Goal: Task Accomplishment & Management: Manage account settings

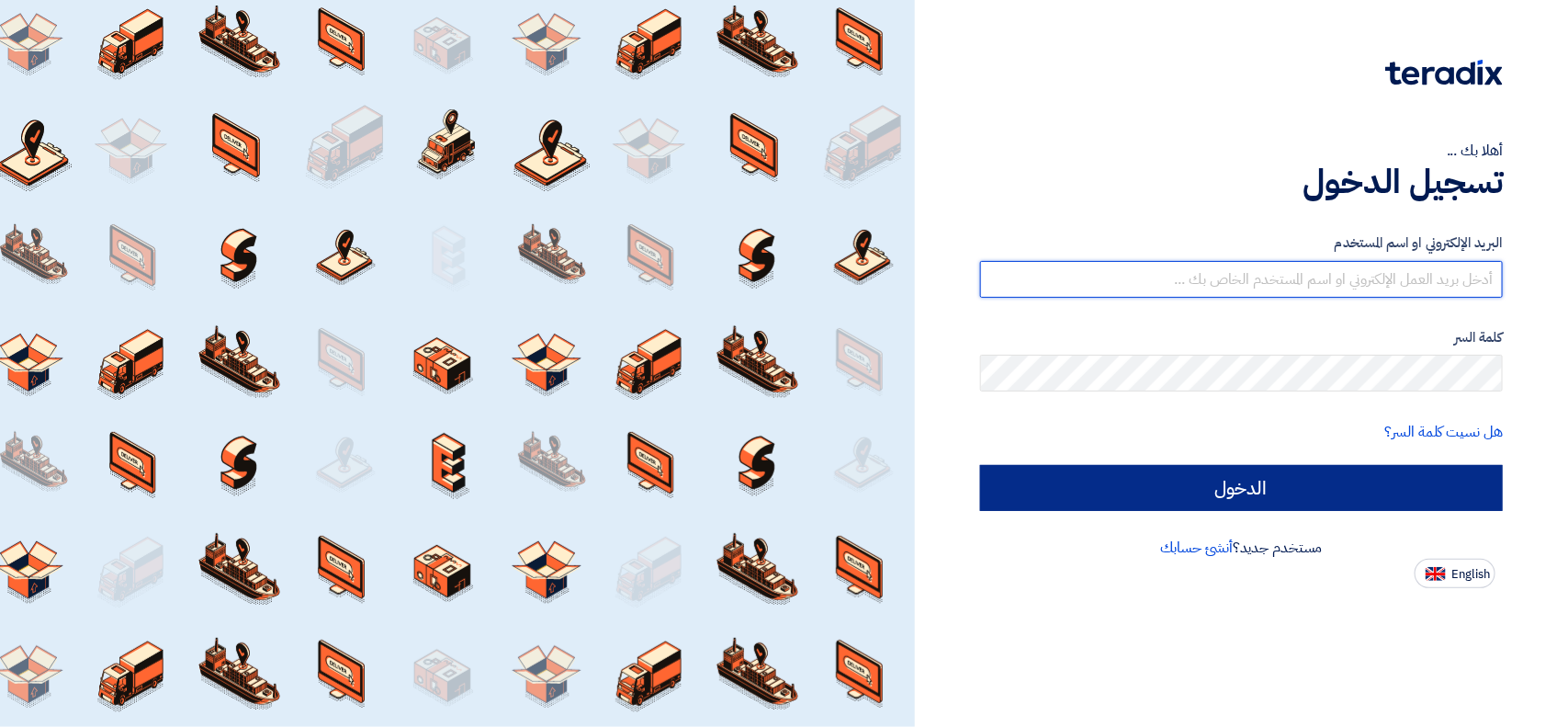
type input "[EMAIL_ADDRESS][DOMAIN_NAME]"
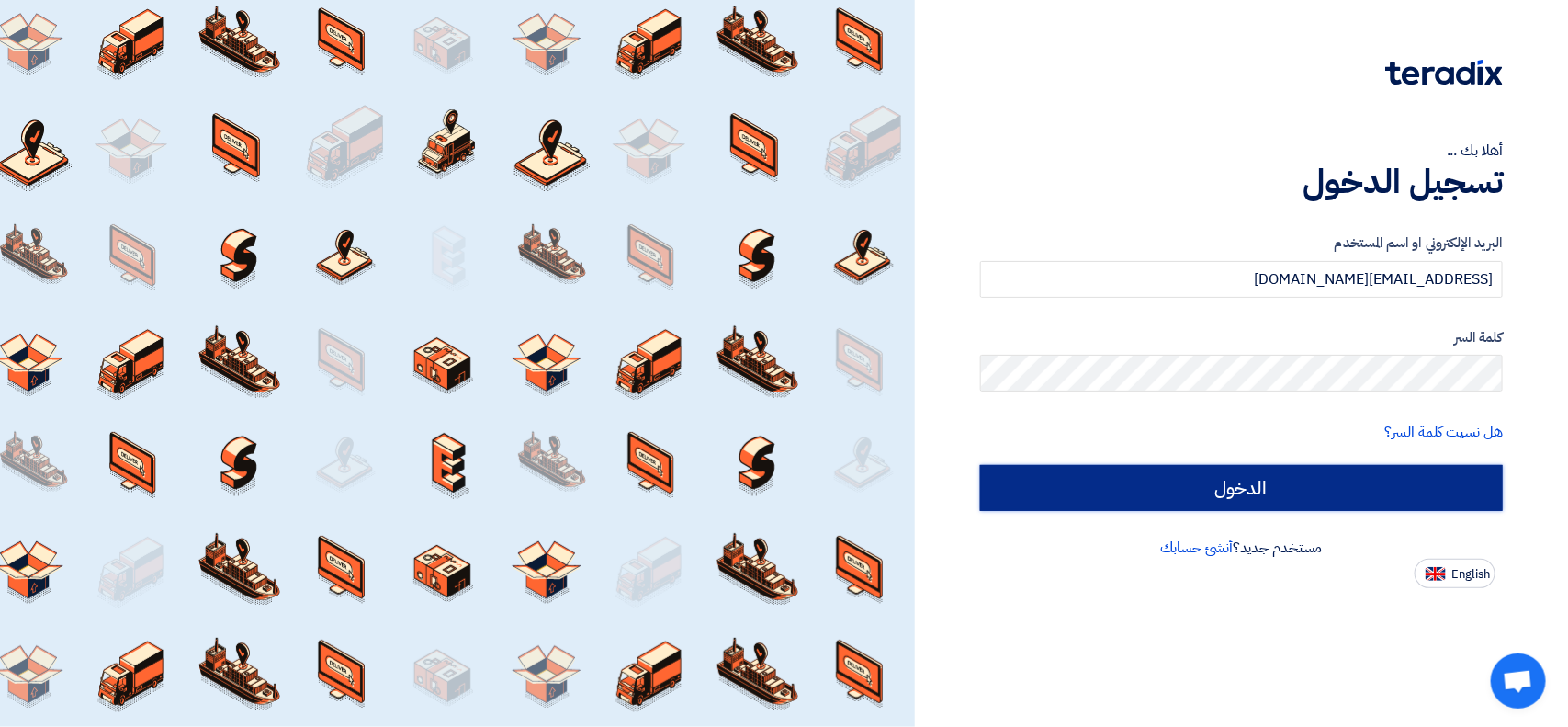
click at [1103, 485] on input "الدخول" at bounding box center [1241, 488] width 522 height 46
type input "Sign in"
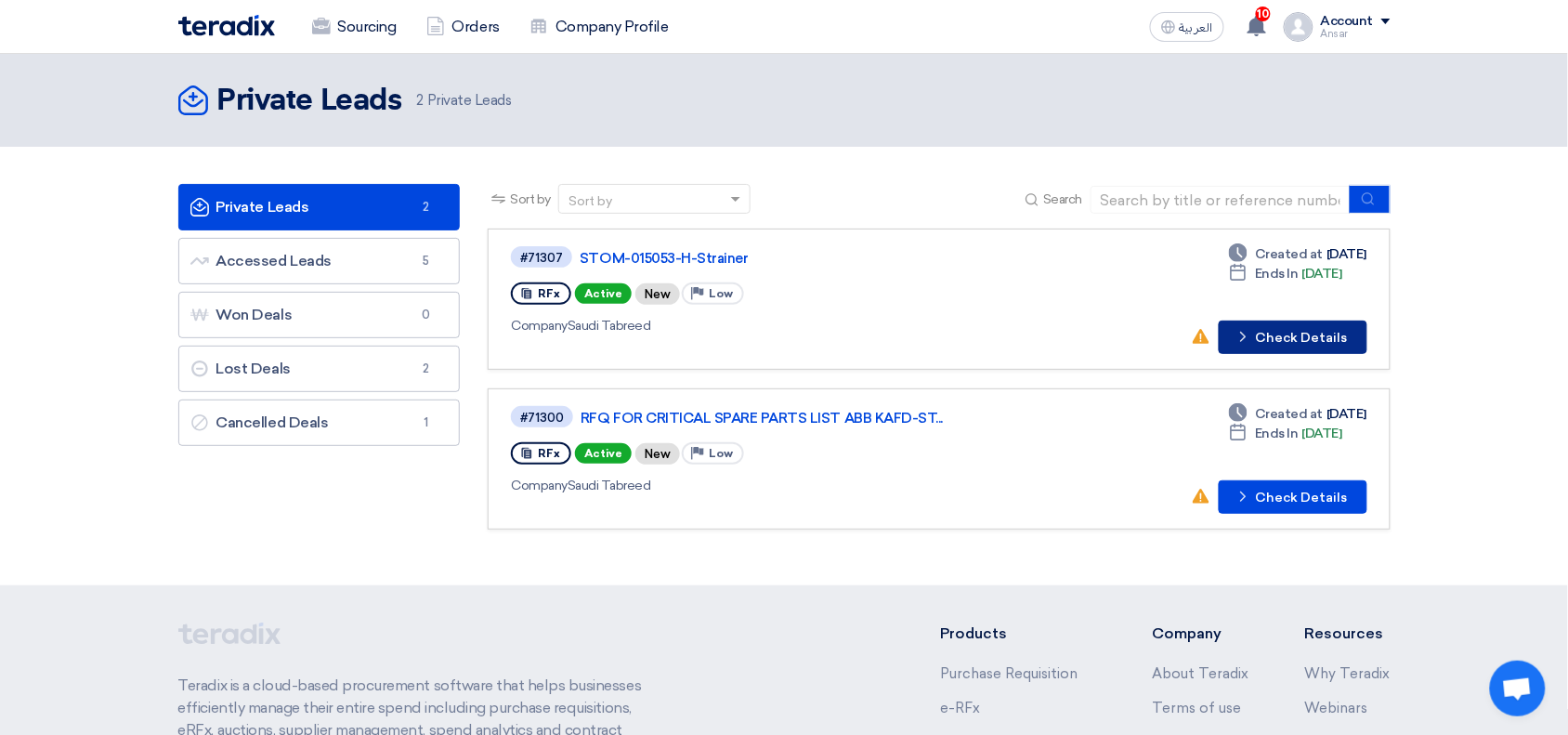
click at [1279, 327] on button "Check details Check Details" at bounding box center [1293, 337] width 149 height 34
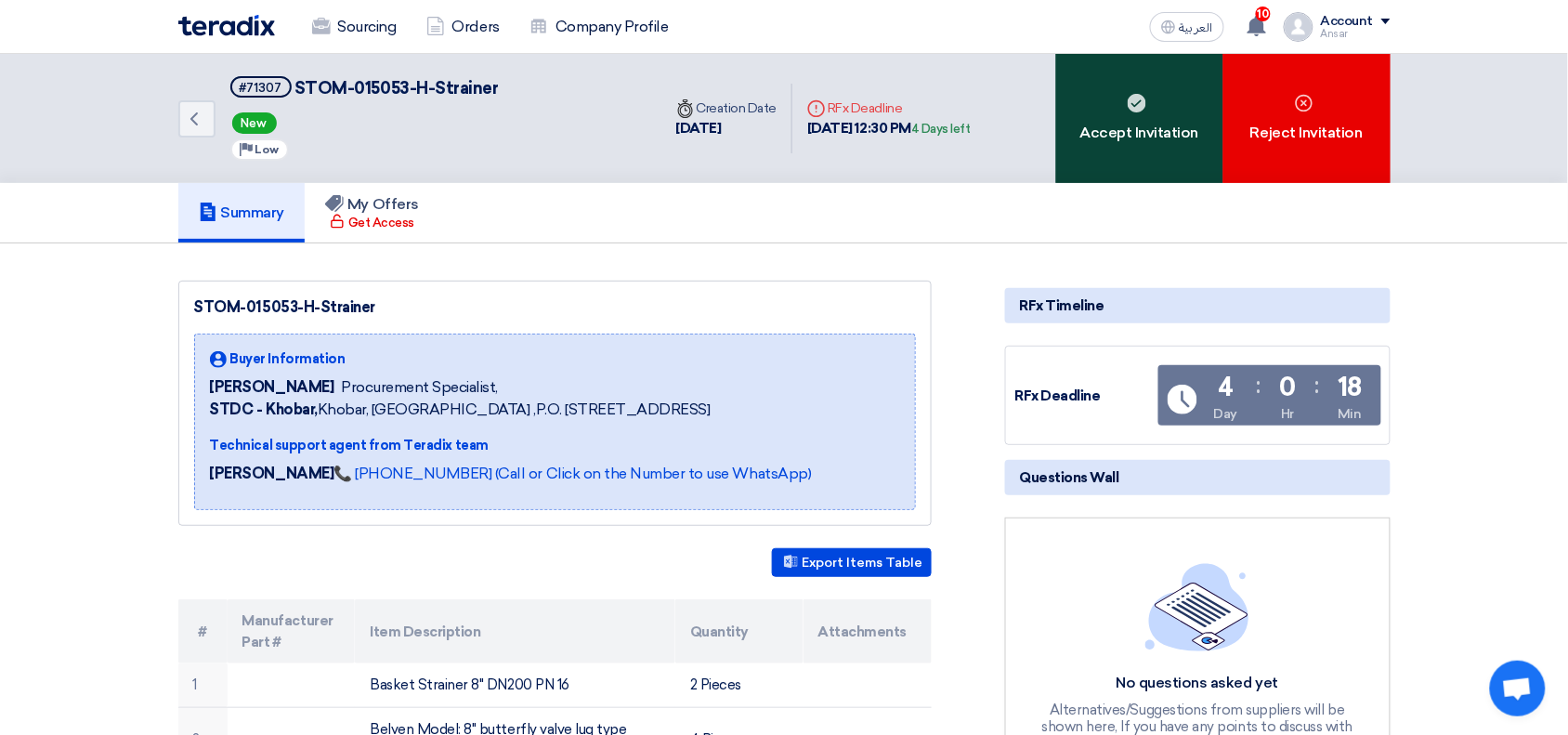
click at [1162, 70] on div "Accept Invitation" at bounding box center [1140, 119] width 168 height 129
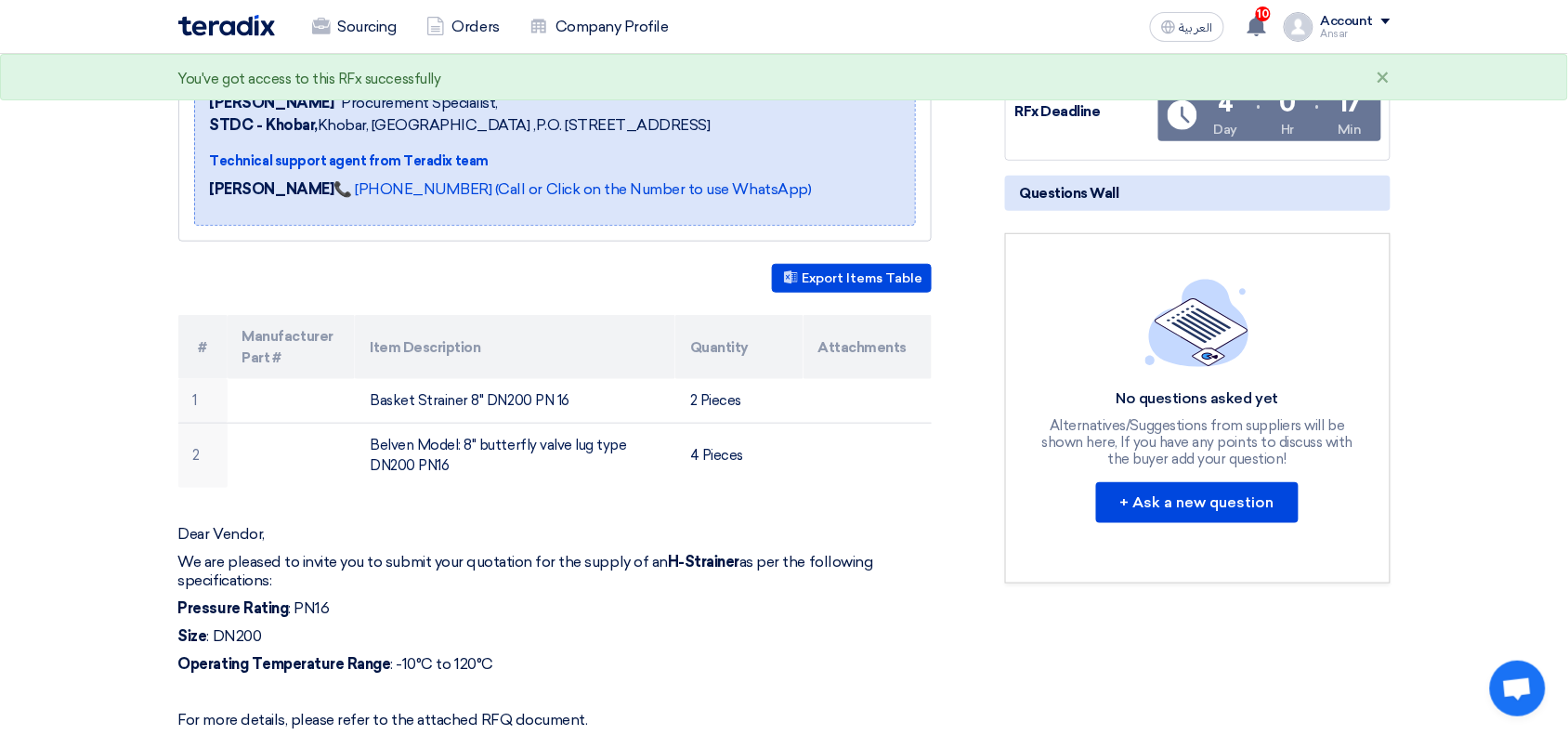
scroll to position [311, 0]
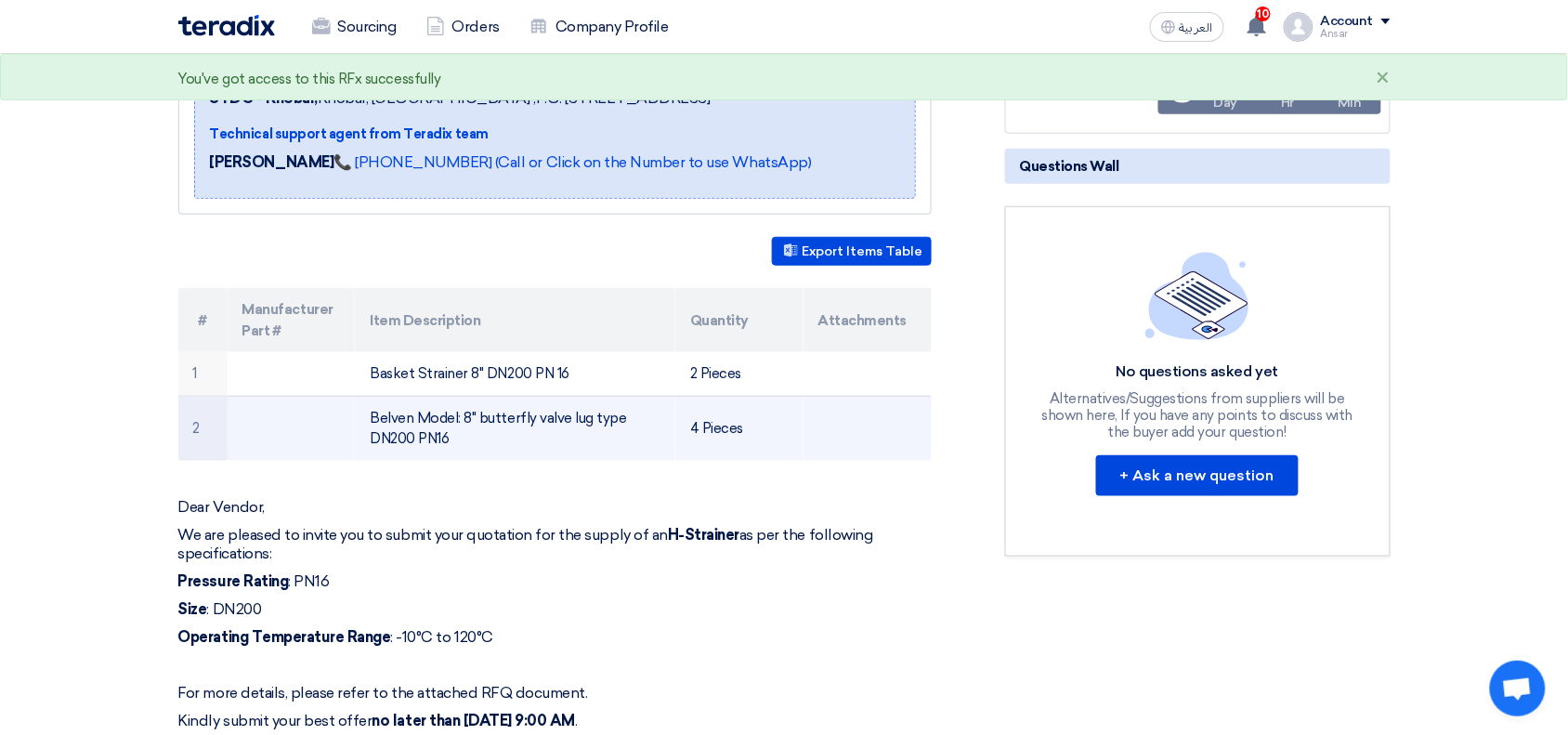
drag, startPoint x: 318, startPoint y: 367, endPoint x: 755, endPoint y: 436, distance: 442.4
click at [755, 436] on tbody "1 Basket Strainer 8" DN200 PN 16 2 Pieces 2 Belven Model: 8" butterfly valve lu…" at bounding box center [555, 406] width 753 height 109
copy tbody "Basket Strainer 8" DN200 PN 16 2 Pieces 2 Belven Model: 8" butterfly valve lug …"
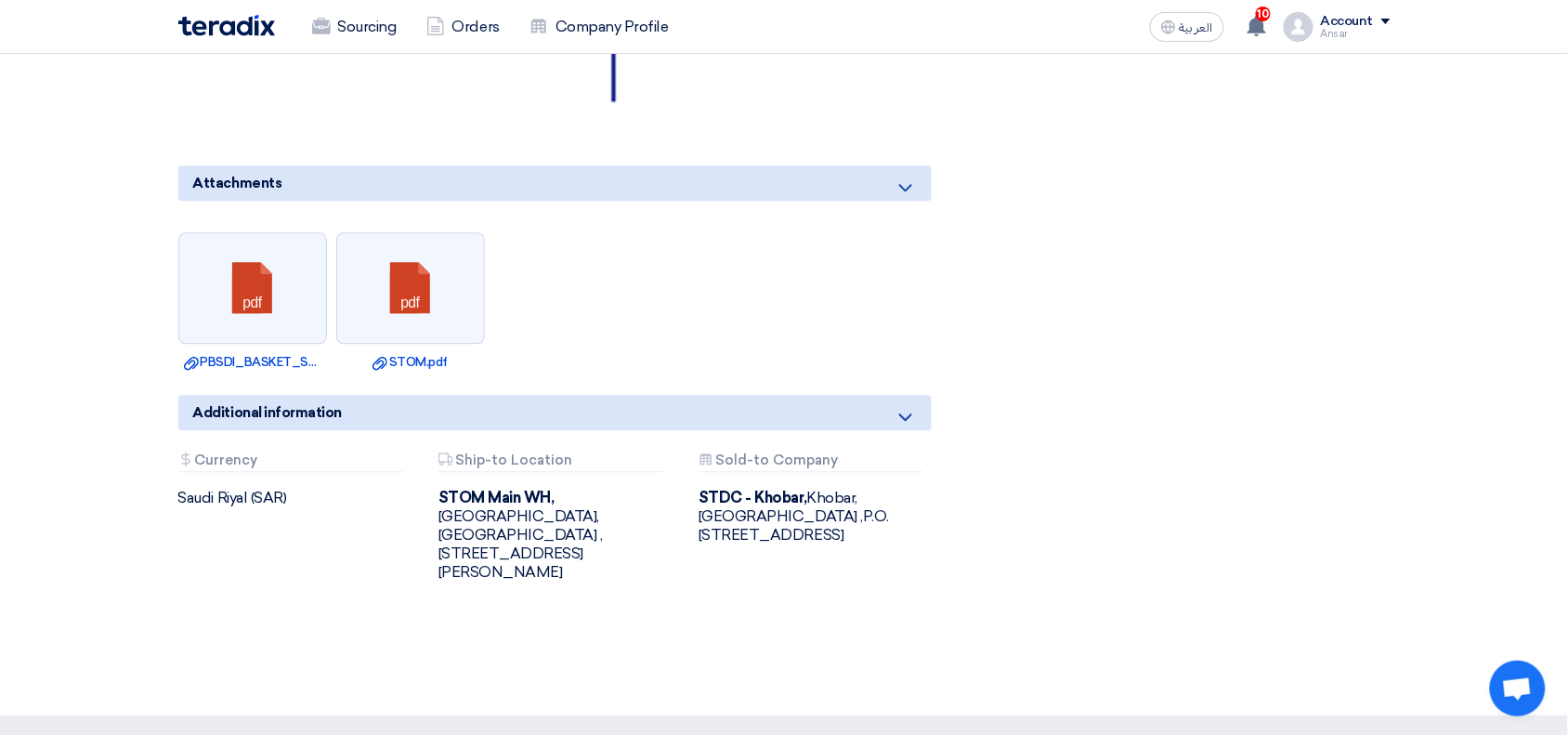
scroll to position [1240, 0]
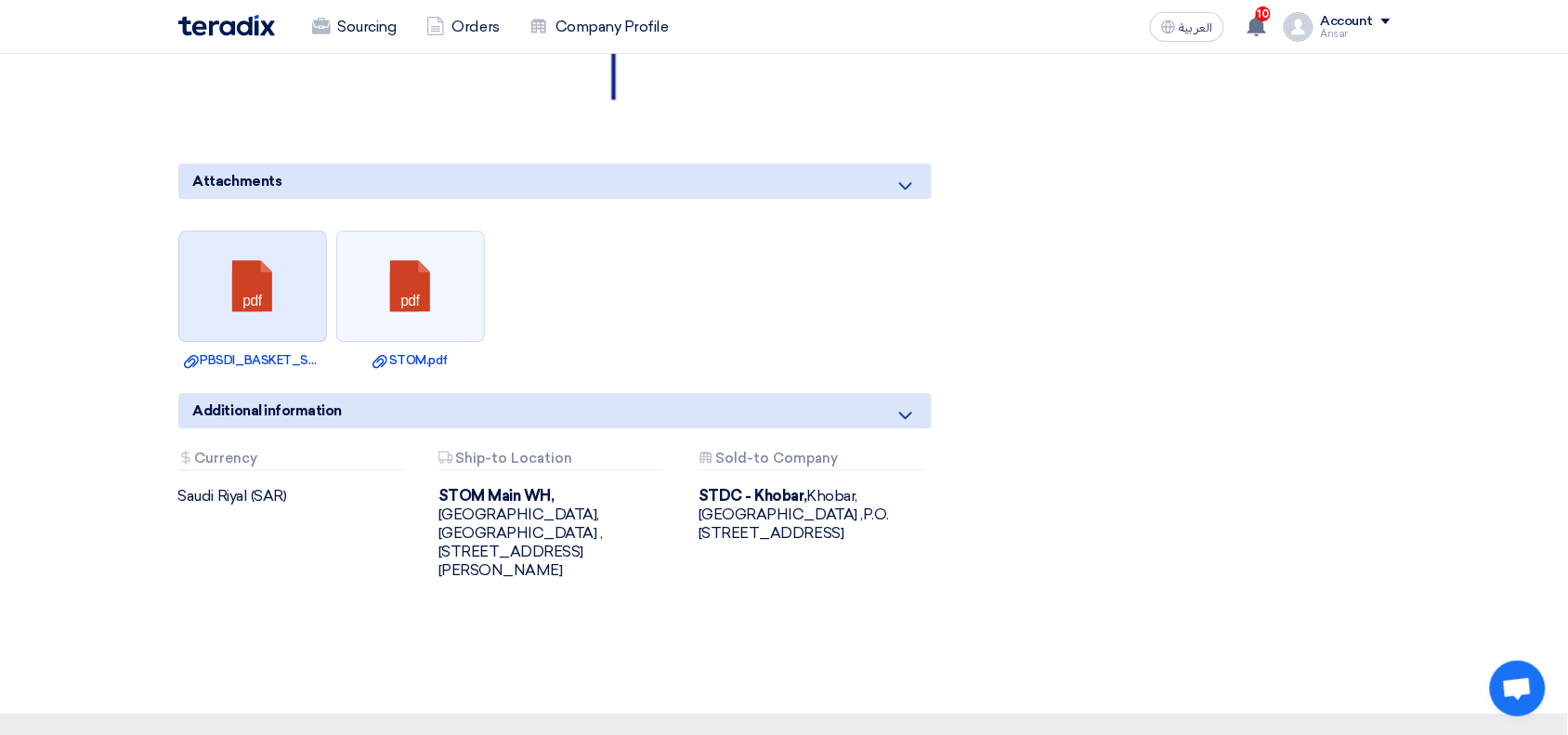
click at [275, 263] on link at bounding box center [253, 287] width 149 height 111
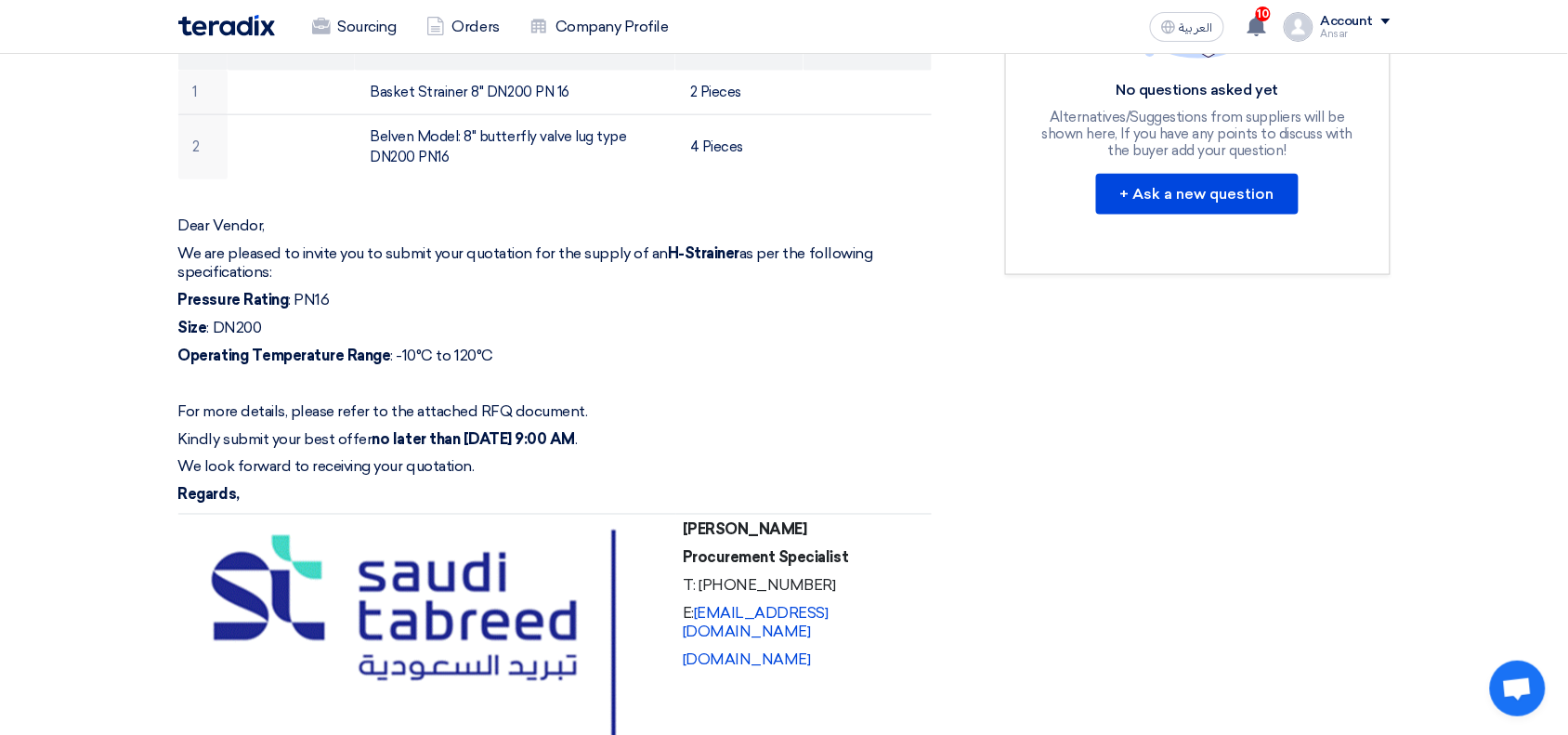
scroll to position [590, 0]
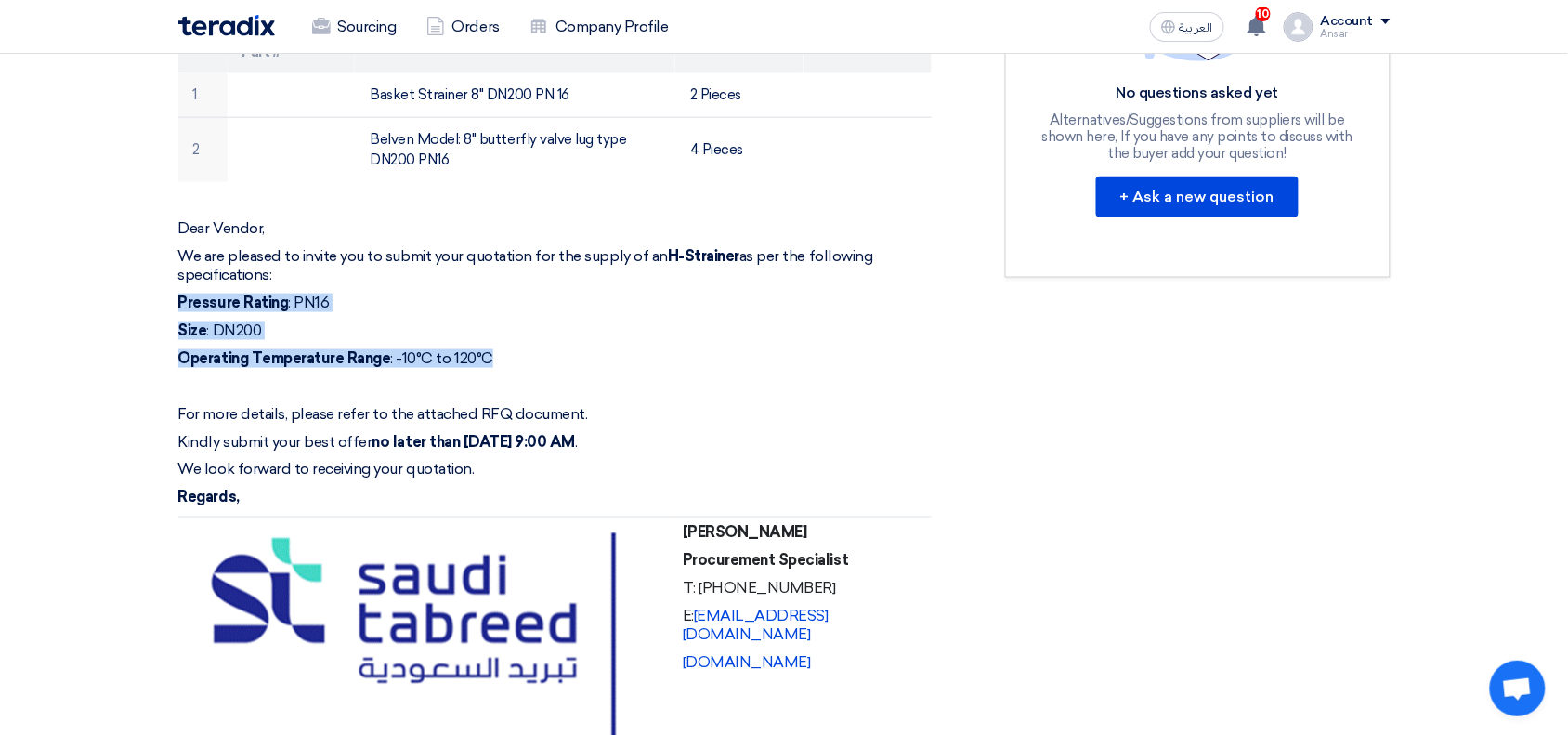
drag, startPoint x: 169, startPoint y: 300, endPoint x: 499, endPoint y: 360, distance: 335.4
click at [499, 360] on div "STOM-015053-H-Strainer Buyer Information [PERSON_NAME] Procurement Specialist, …" at bounding box center [578, 482] width 827 height 1583
copy div "Pressure Rating : PN16 Size : DN200 Operating Temperature Range : -10°C to 120°C"
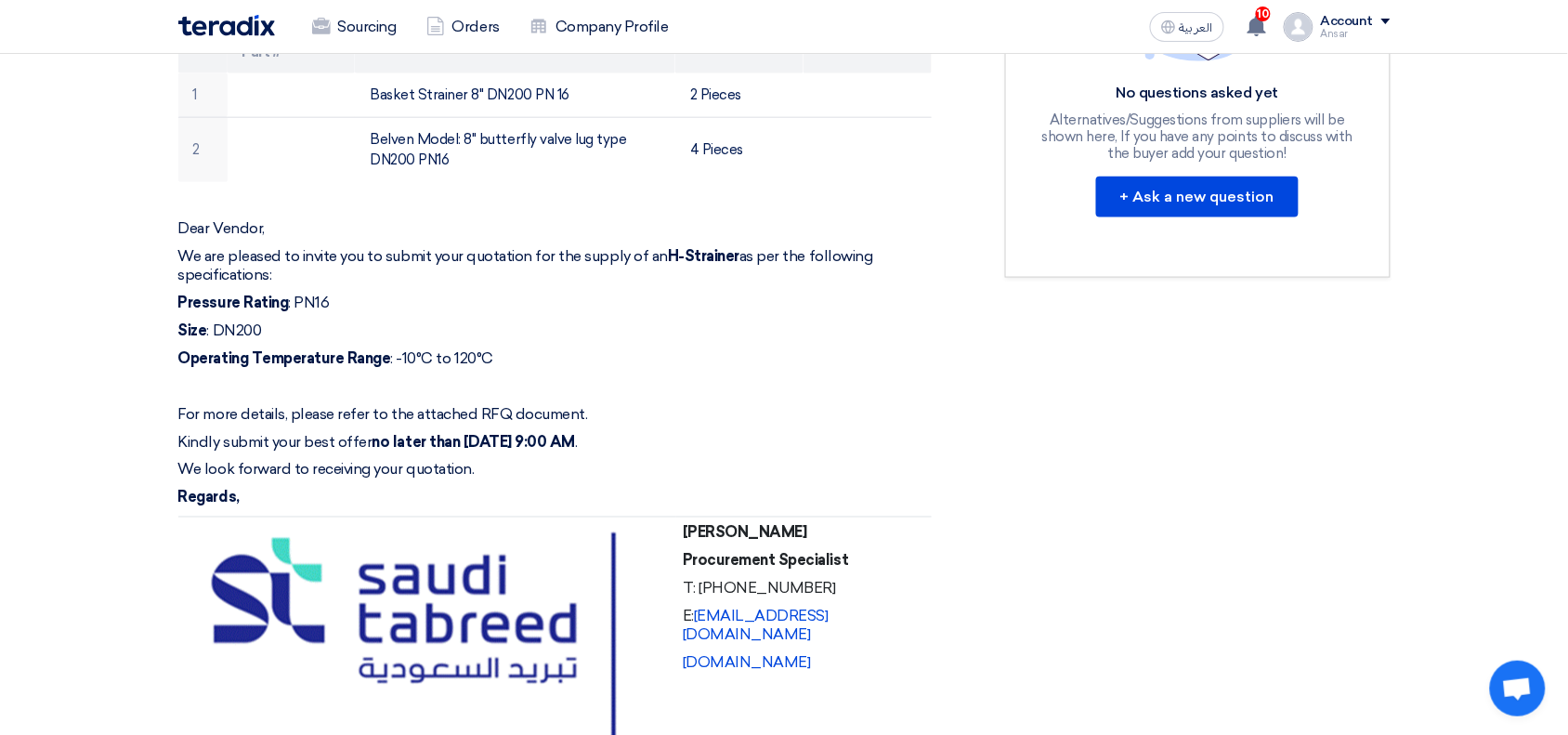
click at [1205, 463] on div "RFx Timeline RFx Deadline Time Remaining 4 Day : 0 Hr : 15 Min Questions Wall N…" at bounding box center [1197, 482] width 413 height 1583
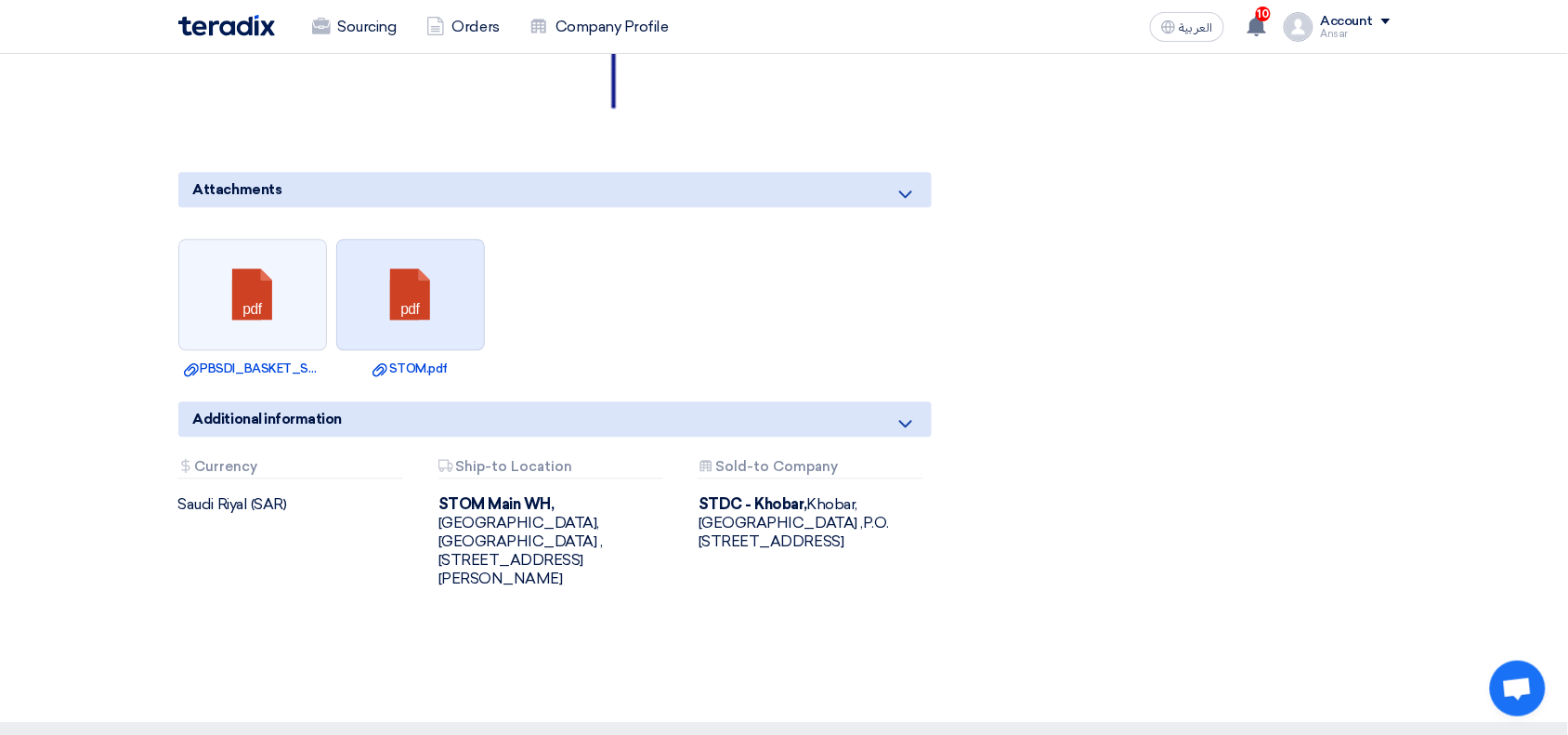
click at [410, 271] on link at bounding box center [411, 295] width 149 height 111
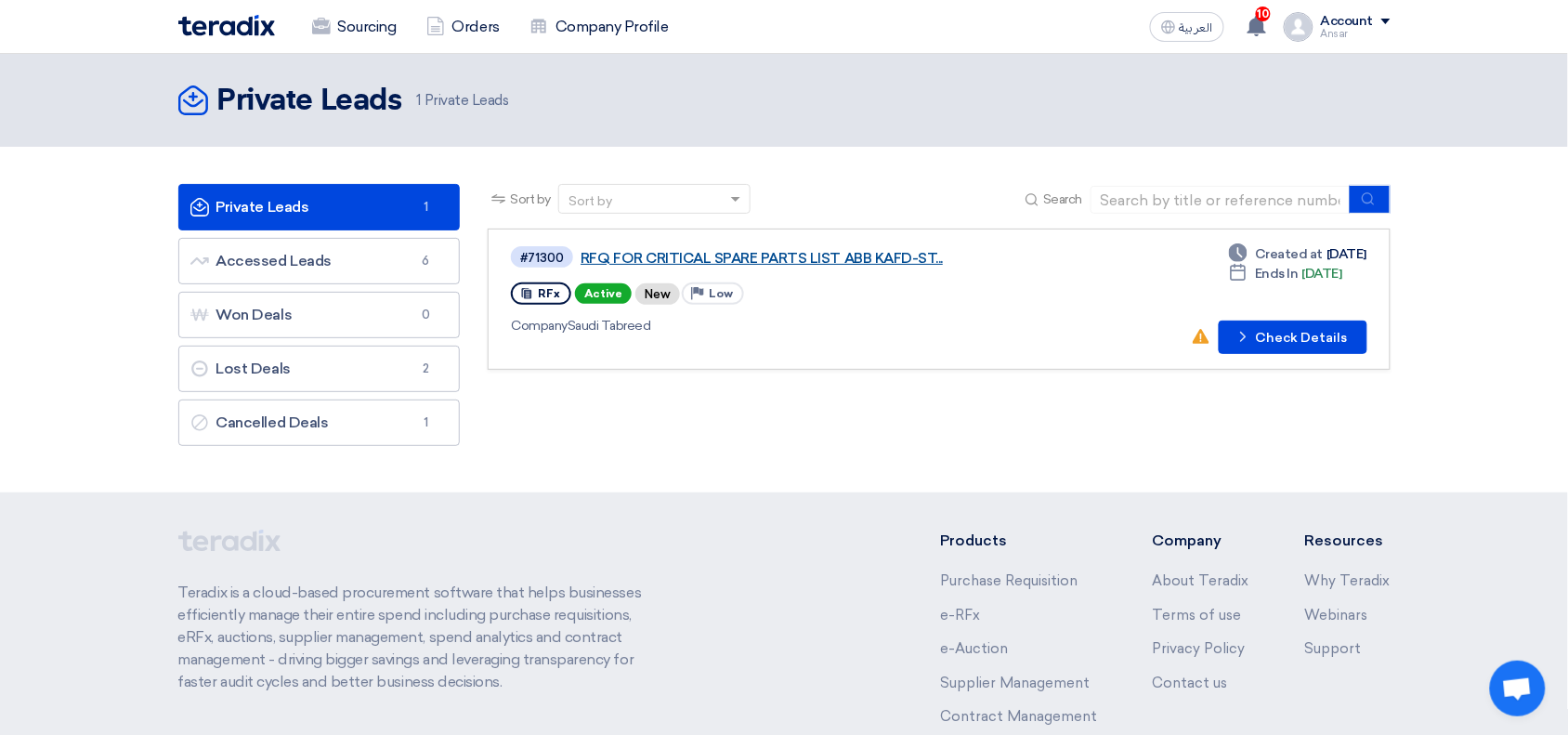
click at [783, 253] on link "RFQ FOR CRITICAL SPARE PARTS LIST ABB KAFD-ST..." at bounding box center [813, 258] width 465 height 17
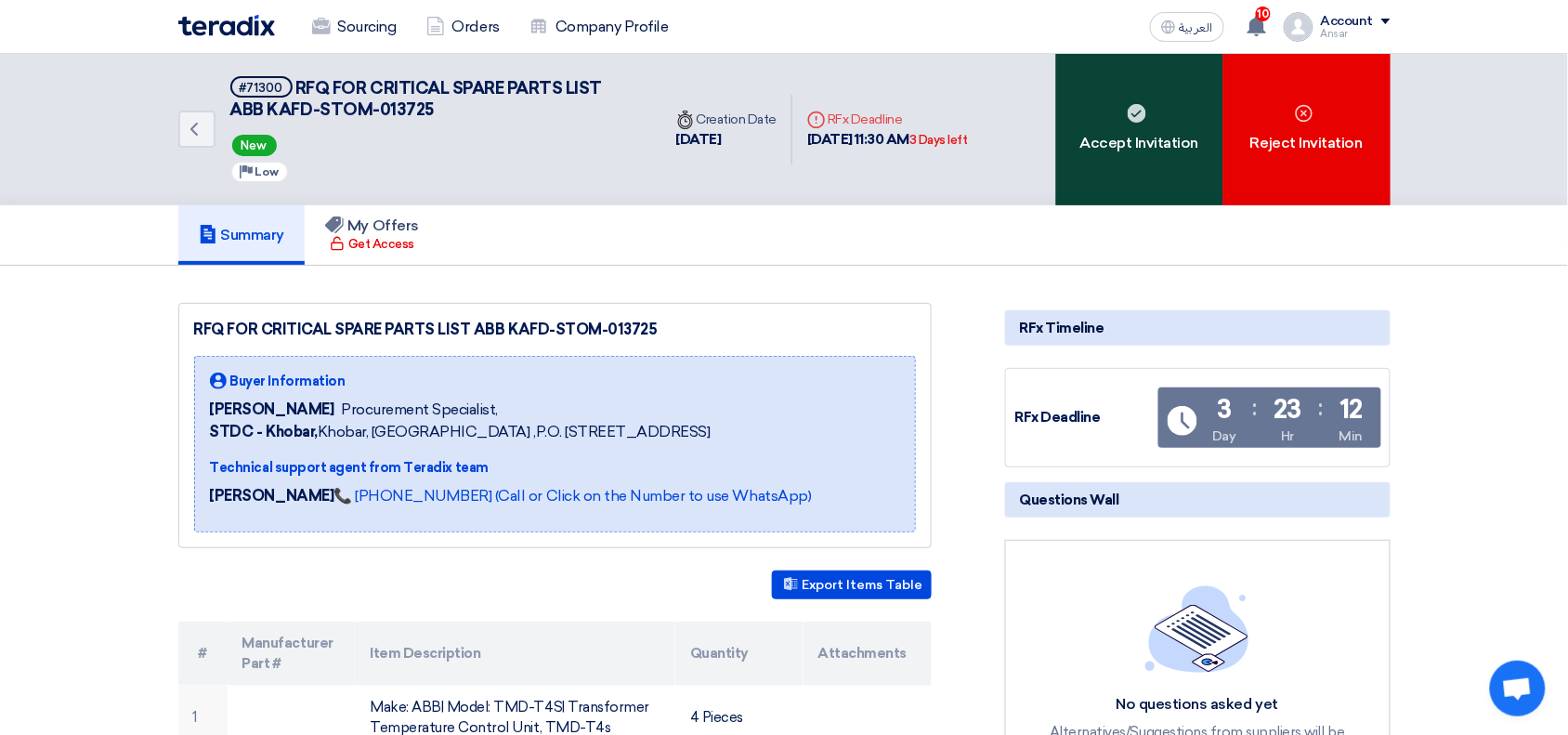
click at [1148, 108] on div "Accept Invitation" at bounding box center [1140, 130] width 168 height 152
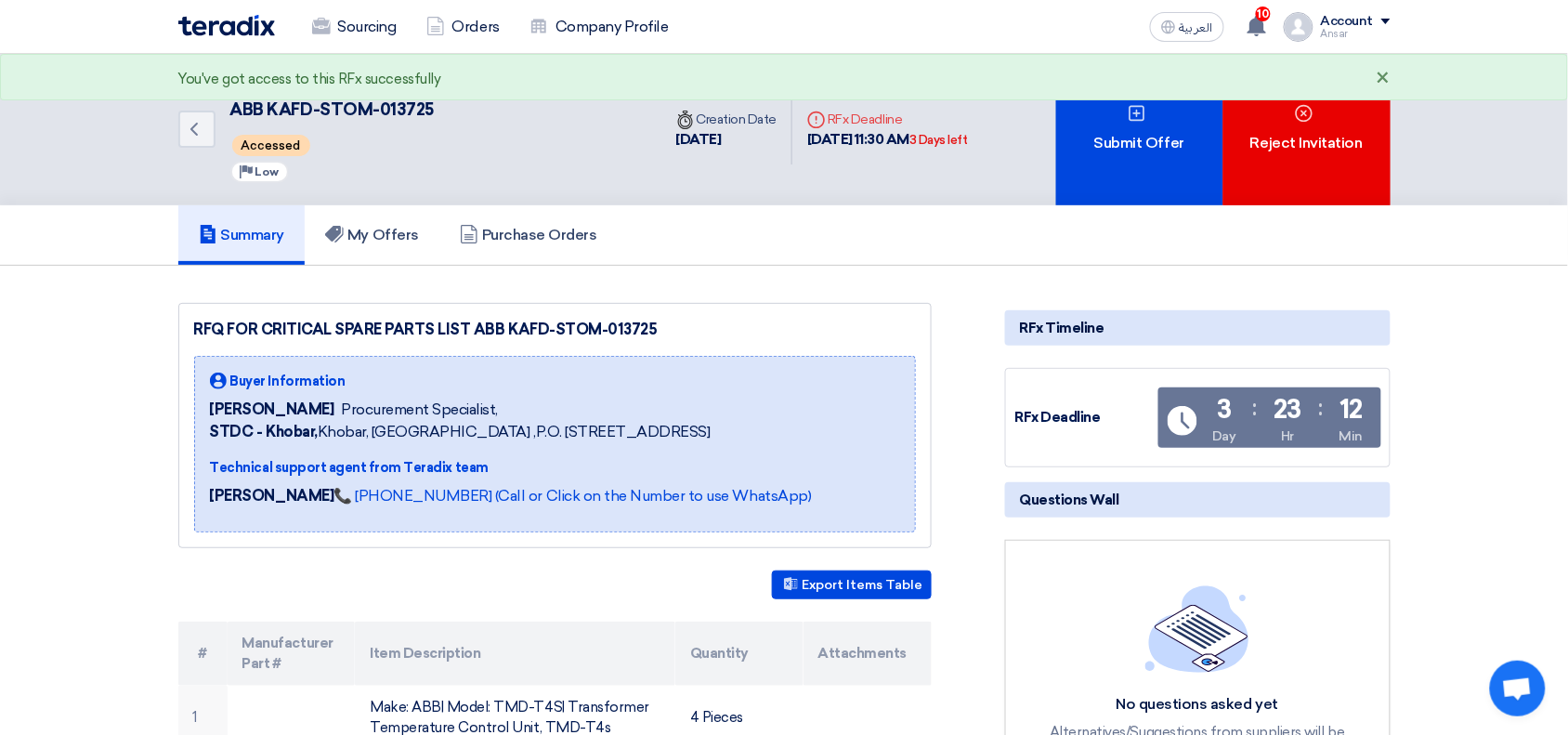
click at [1384, 76] on div "×" at bounding box center [1383, 79] width 14 height 22
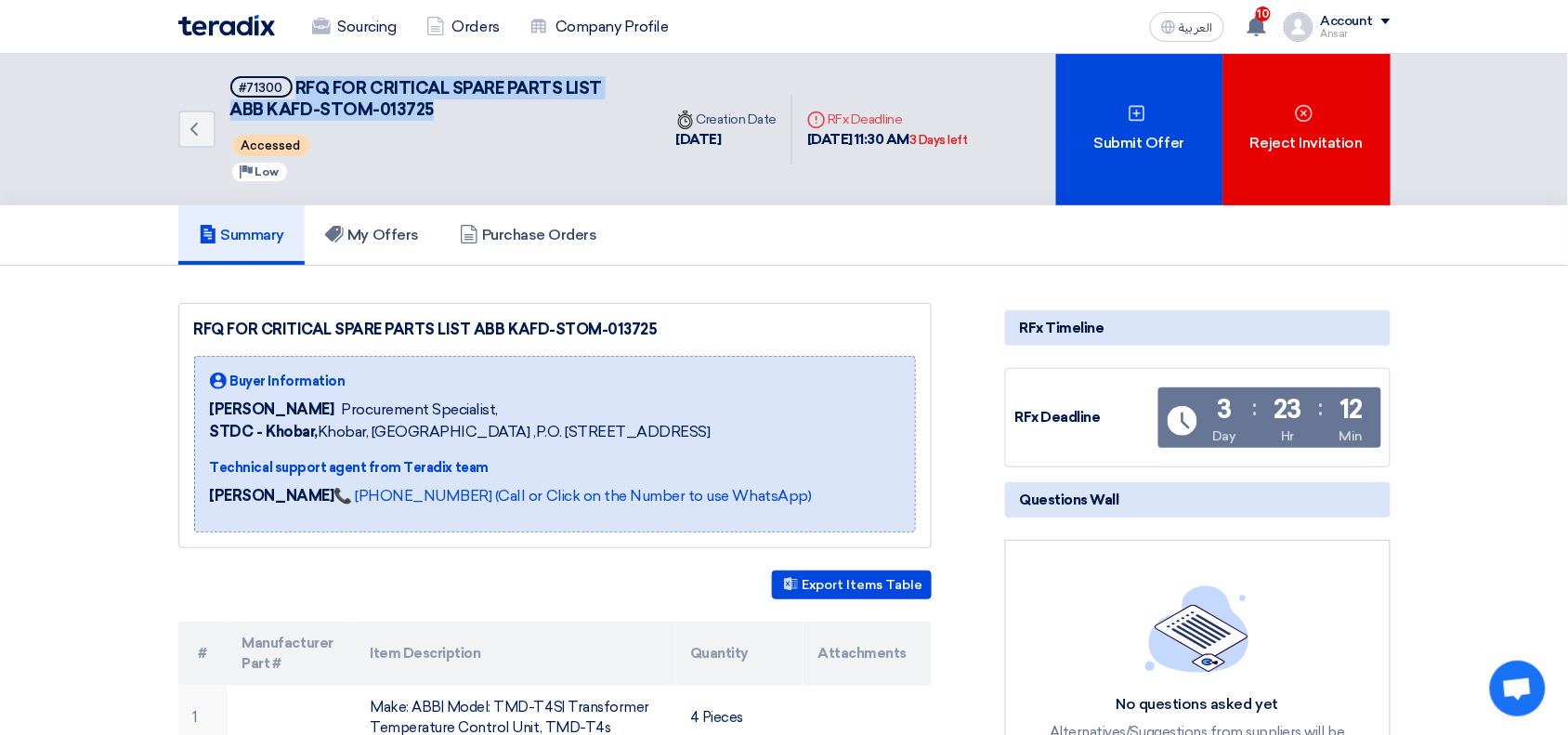
drag, startPoint x: 293, startPoint y: 83, endPoint x: 481, endPoint y: 118, distance: 191.2
click at [481, 118] on h5 "#71300 RFQ FOR CRITICAL SPARE PARTS LIST ABB KAFD-STOM-013725" at bounding box center [435, 98] width 408 height 46
copy span "RFQ FOR CRITICAL SPARE PARTS LIST ABB KAFD-STOM-013725"
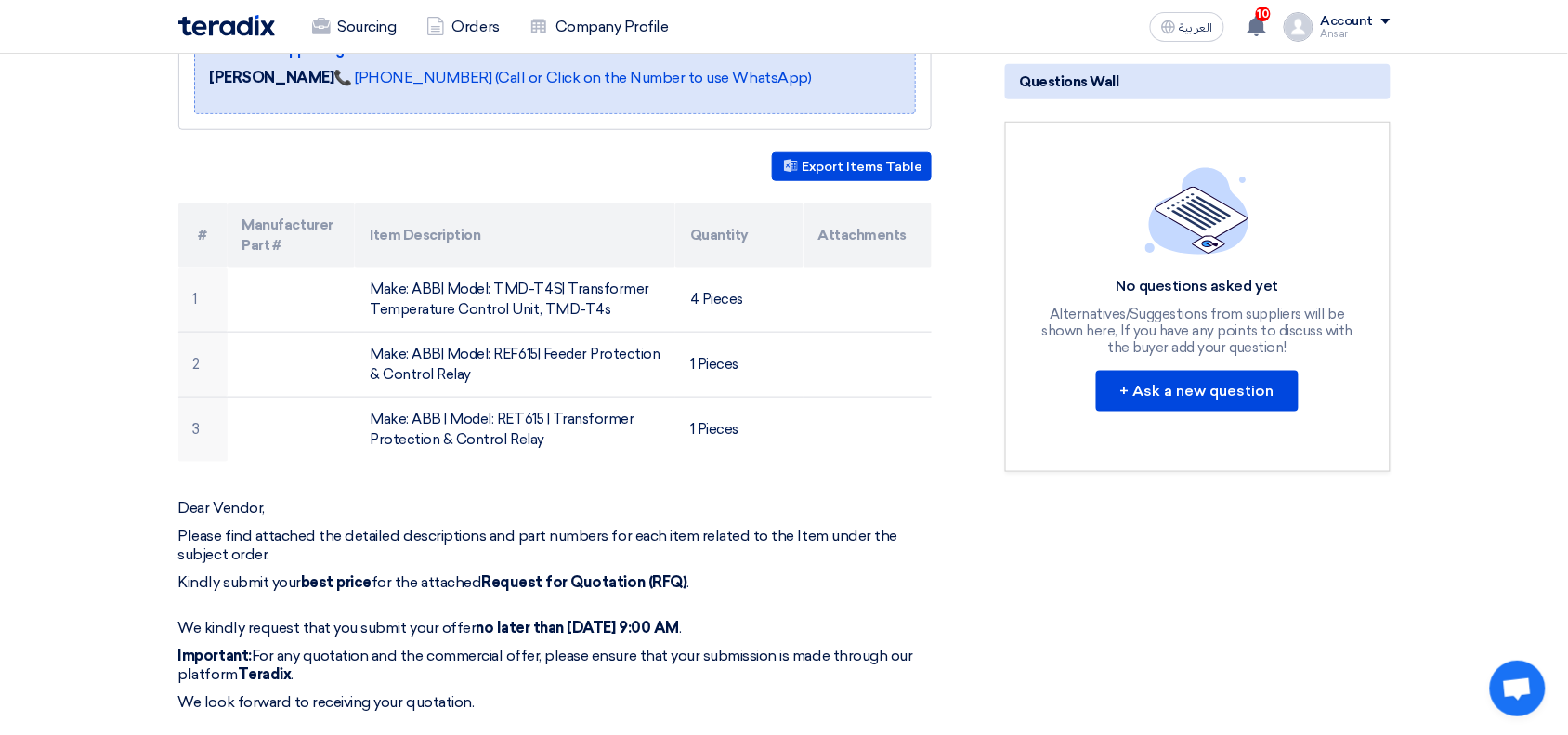
scroll to position [464, 0]
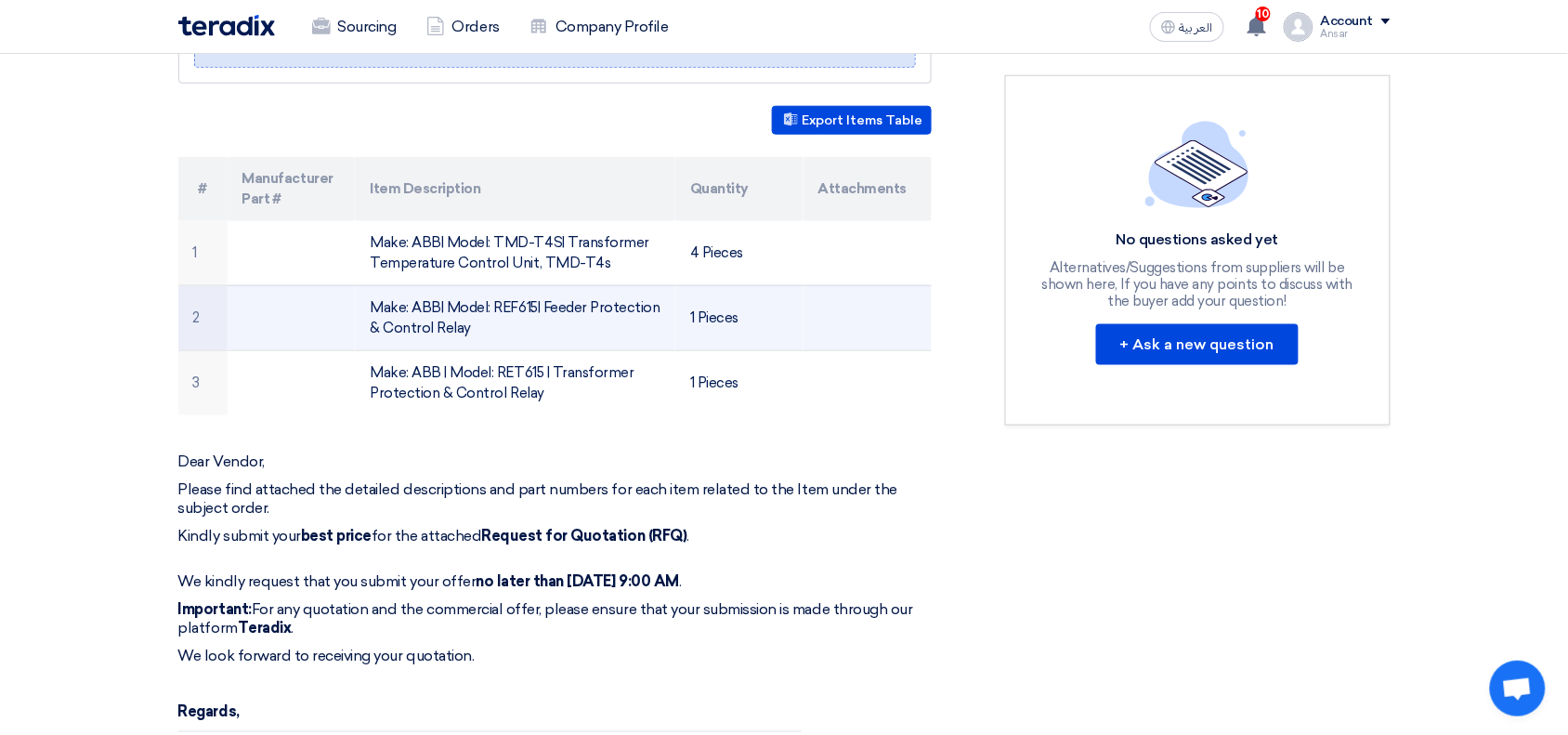
drag, startPoint x: 337, startPoint y: 225, endPoint x: 713, endPoint y: 307, distance: 384.8
click at [713, 307] on tbody "1 Make: ABB| Model: TMD-T4S| Transformer Temperature Control Unit, TMD-T4s 4 Pi…" at bounding box center [555, 317] width 753 height 194
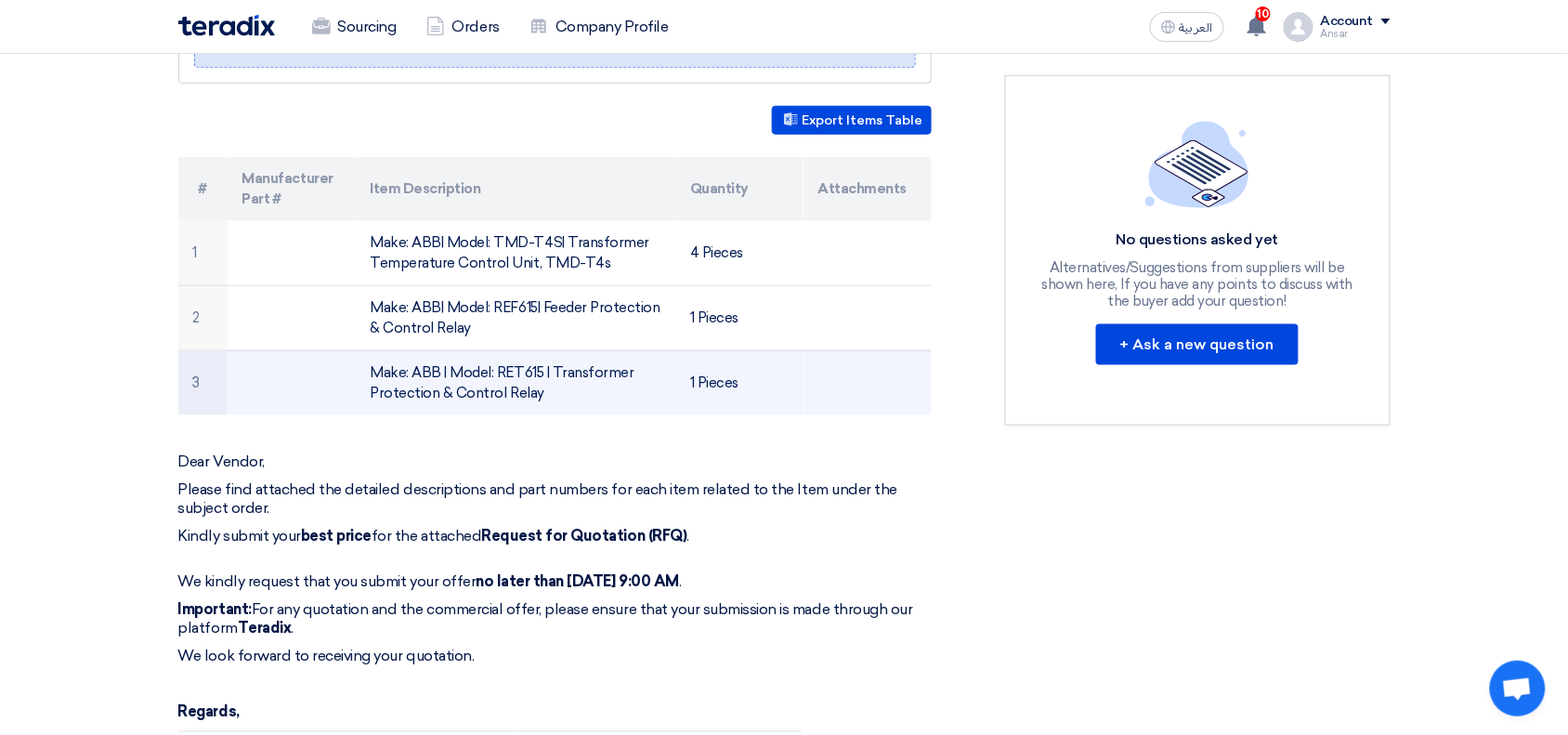
drag, startPoint x: 585, startPoint y: 397, endPoint x: 448, endPoint y: 368, distance: 140.0
click at [448, 368] on td "Make: ABB | Model: RET615 | Transformer Protection & Control Relay" at bounding box center [515, 382] width 320 height 65
copy td "Model: RET615 | Transformer Protection & Control Relay"
drag, startPoint x: 337, startPoint y: 232, endPoint x: 758, endPoint y: 386, distance: 448.3
click at [758, 386] on tbody "1 Make: ABB| Model: TMD-T4S| Transformer Temperature Control Unit, TMD-T4s 4 Pi…" at bounding box center [555, 317] width 753 height 194
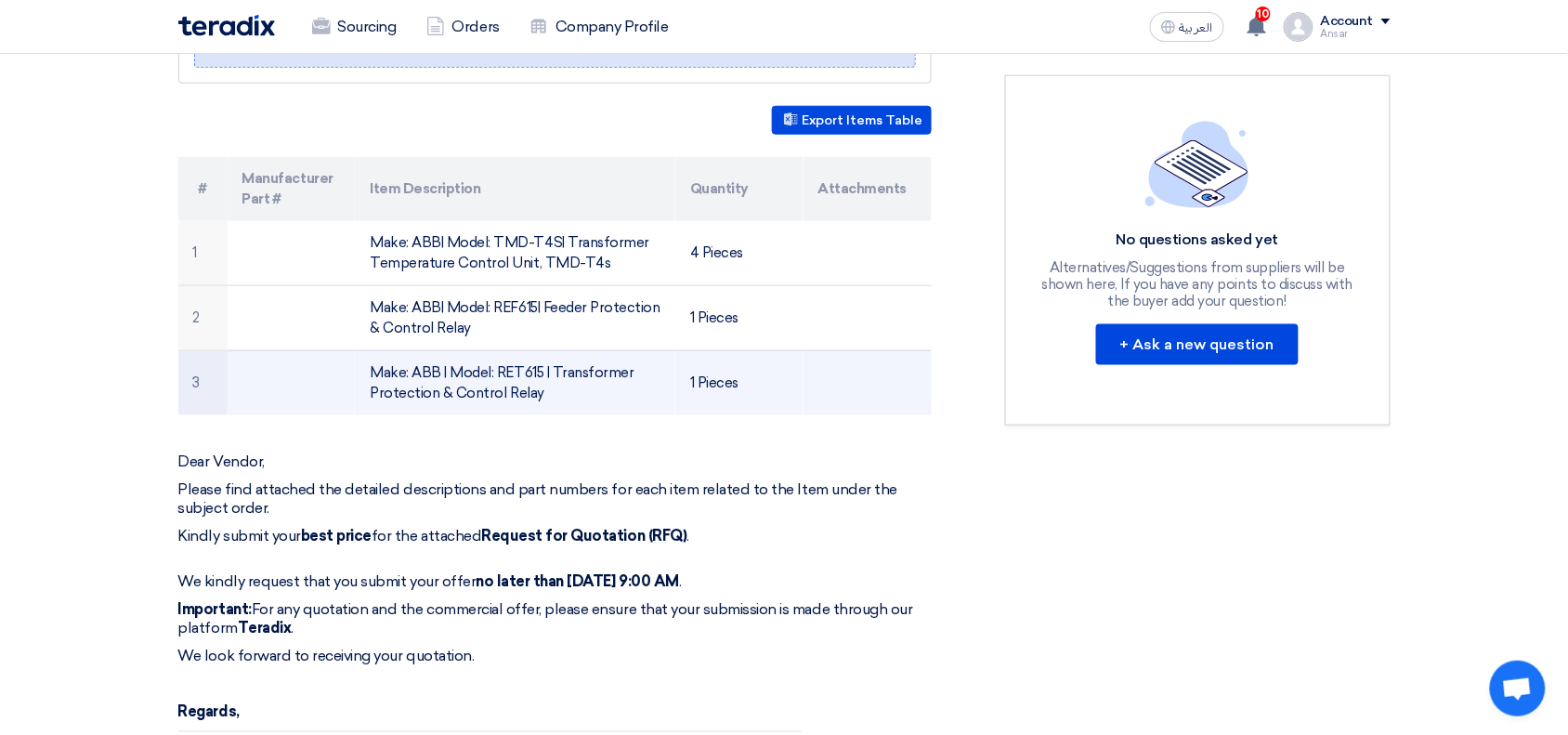
copy tbody "Make: ABB| Model: TMD-T4S| Transformer Temperature Control Unit, TMD-T4s 4 Piec…"
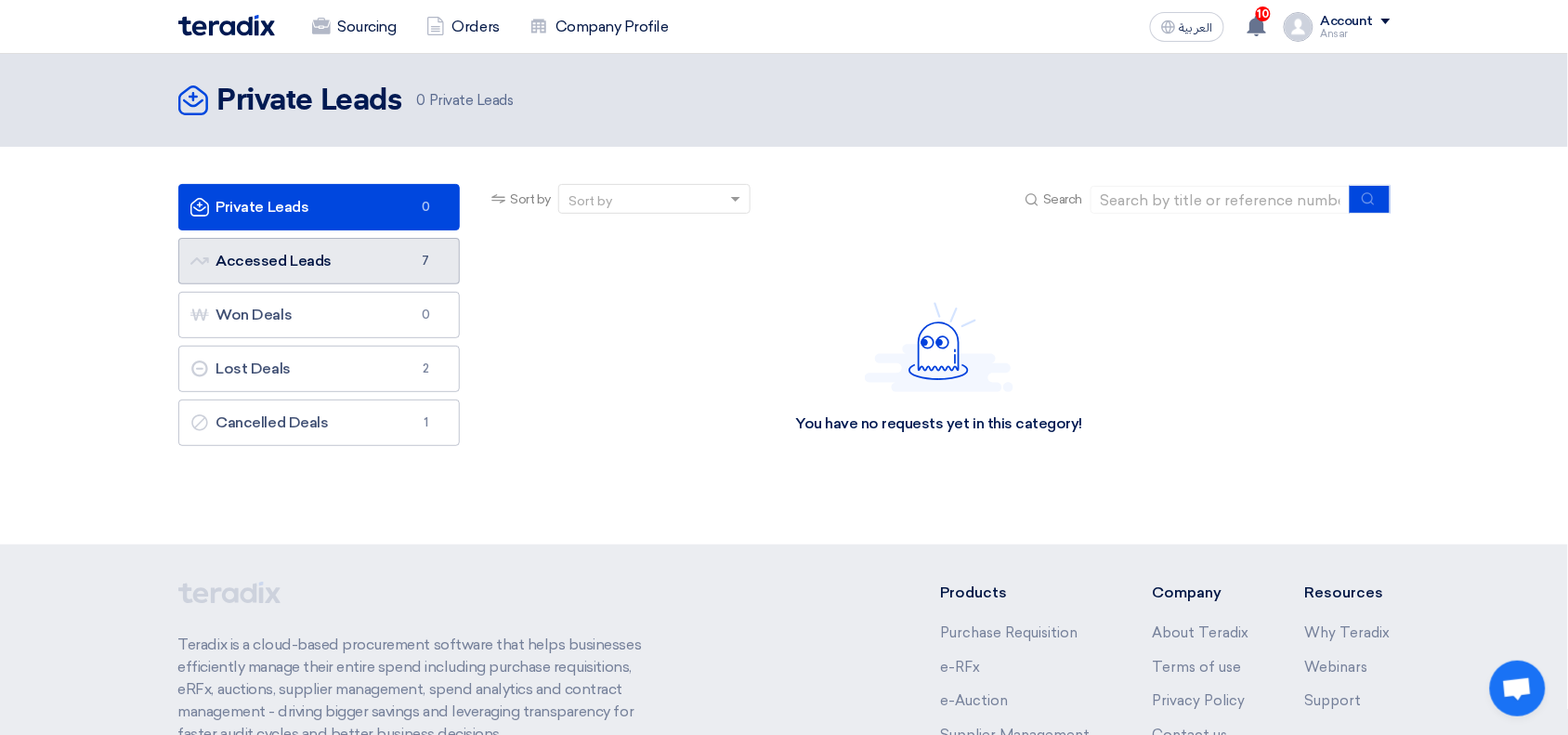
click at [321, 260] on link "Accessed Leads Accessed Leads 7" at bounding box center [319, 261] width 283 height 47
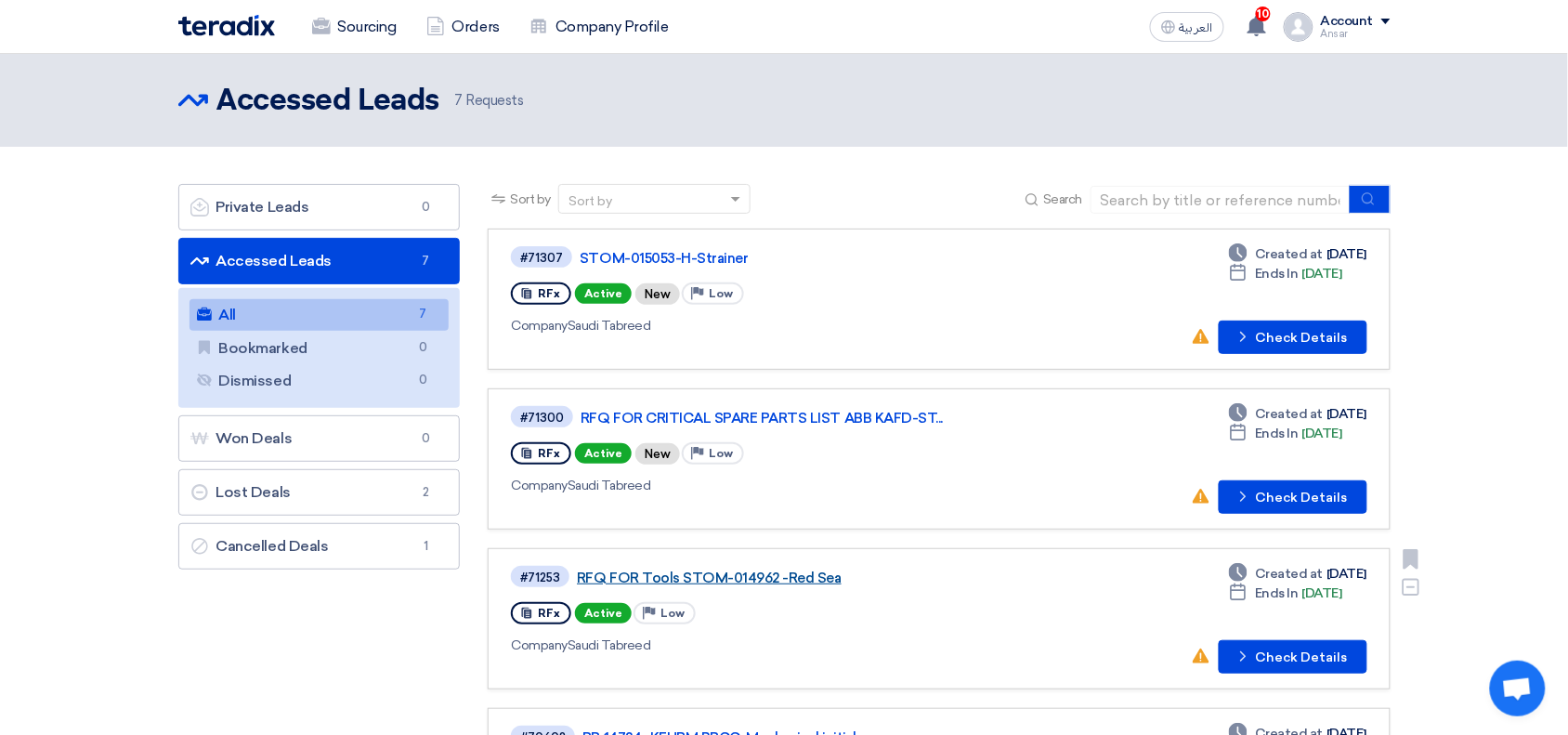
click at [791, 569] on link "RFQ FOR Tools STOM-014962 -Red Sea" at bounding box center [809, 578] width 465 height 17
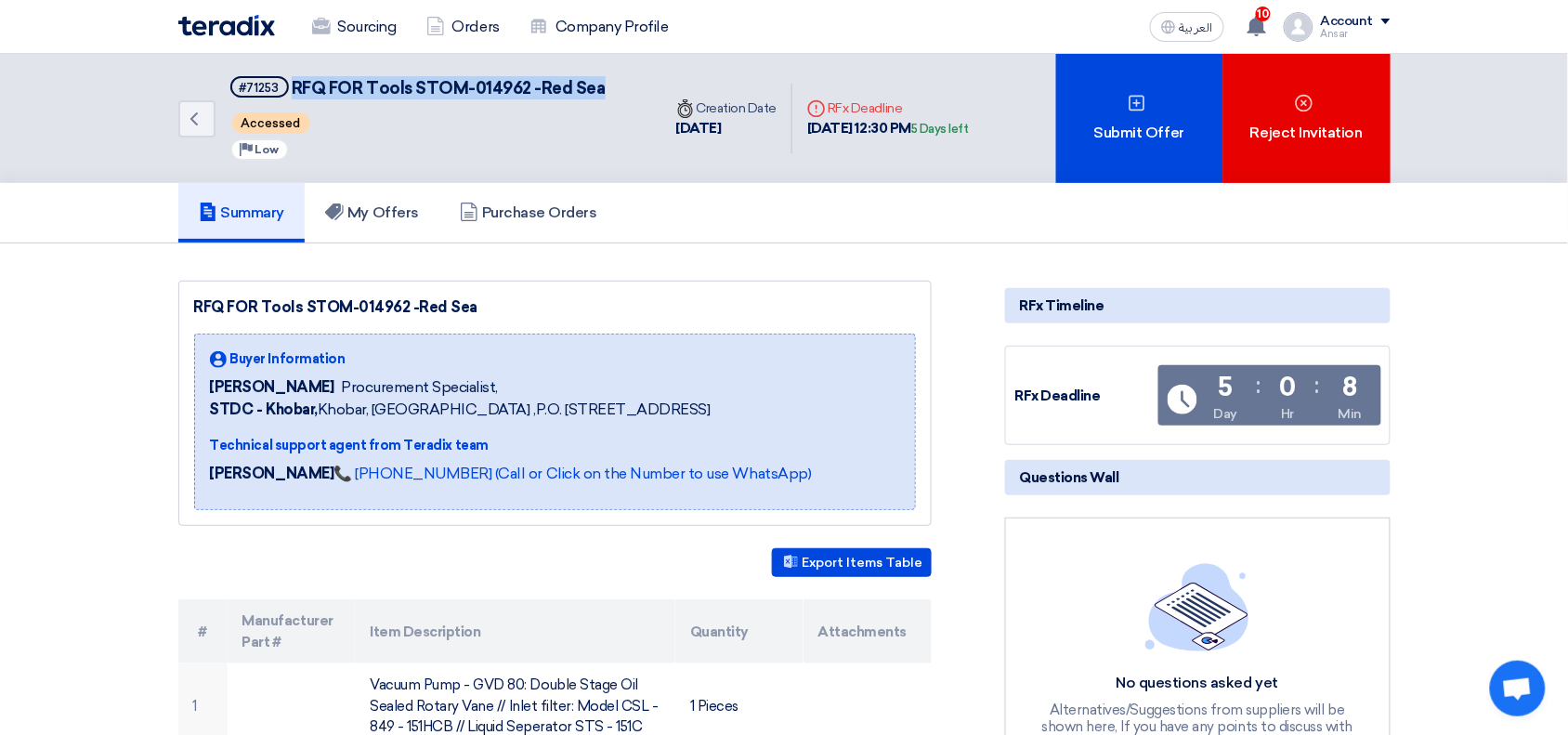
drag, startPoint x: 292, startPoint y: 81, endPoint x: 597, endPoint y: 89, distance: 305.1
click at [597, 89] on span "RFQ FOR Tools STOM-014962 -Red Sea" at bounding box center [448, 88] width 314 height 21
copy span "RFQ FOR Tools STOM-014962 -Red Sea"
